Goal: Learn about a topic

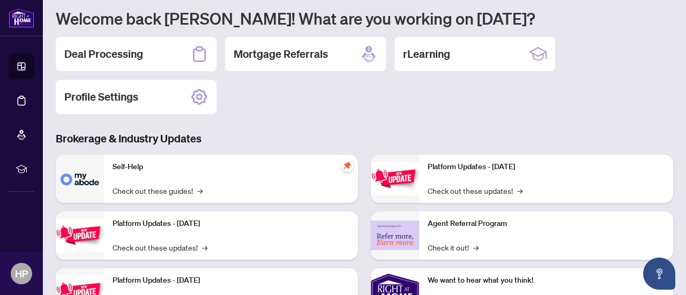
scroll to position [90, 0]
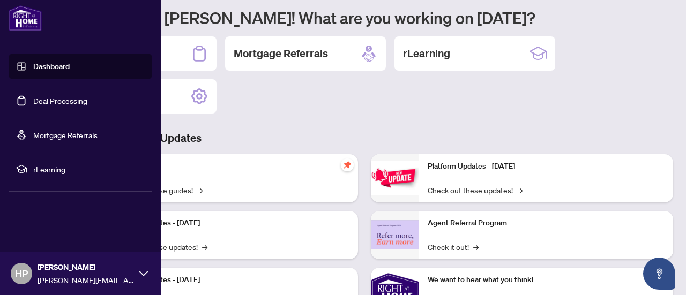
click at [31, 169] on li "rLearning" at bounding box center [81, 170] width 144 height 26
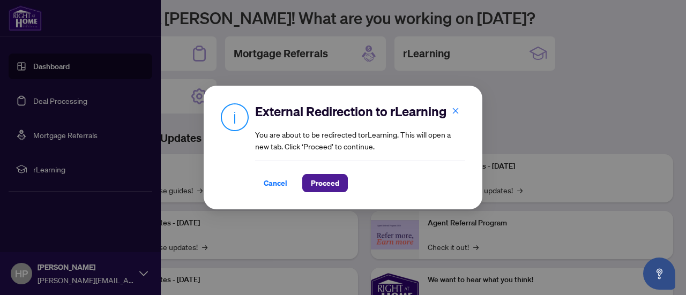
click at [327, 187] on span "Proceed" at bounding box center [325, 183] width 28 height 17
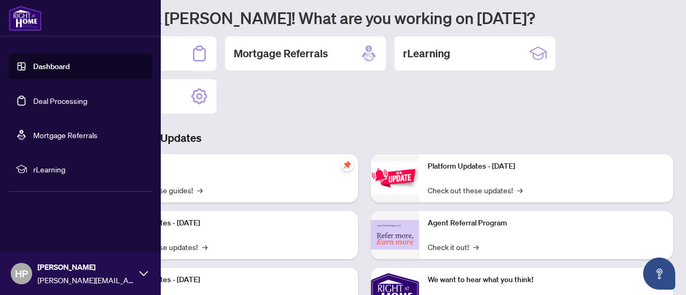
click at [48, 166] on span "rLearning" at bounding box center [89, 170] width 112 height 12
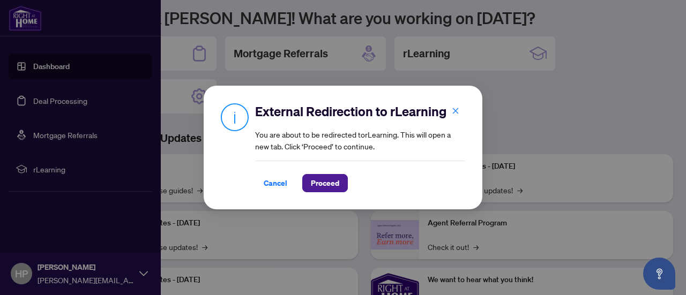
click at [329, 173] on div "Cancel Proceed" at bounding box center [360, 177] width 210 height 32
click at [329, 177] on span "Proceed" at bounding box center [325, 183] width 28 height 17
